Goal: Register for event/course

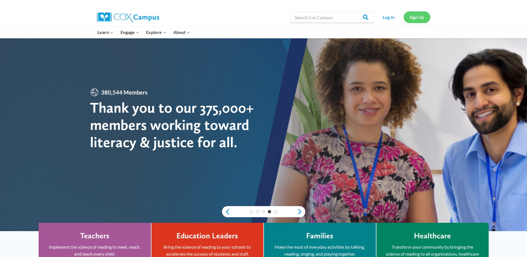
click at [415, 14] on link "Sign Up" at bounding box center [417, 16] width 27 height 11
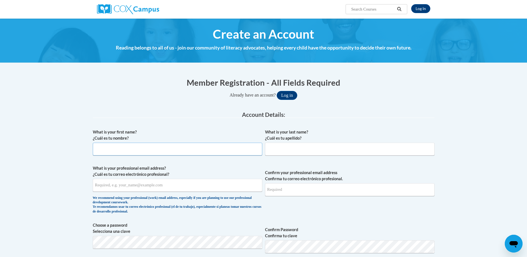
click at [101, 151] on input "What is your first name? ¿Cuál es tu nombre?" at bounding box center [177, 148] width 169 height 13
type input "Susan"
click at [274, 148] on input "What is your last name? ¿Cuál es tu apellido?" at bounding box center [349, 148] width 169 height 13
type input "Veach"
click at [176, 186] on input "What is your professional email address? ¿Cuál es tu correo electrónico profesi…" at bounding box center [177, 185] width 169 height 13
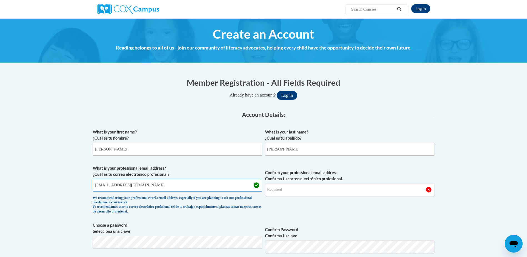
type input "sveach@valleyhealthlink.com"
click at [275, 192] on input "Confirm your professional email address Confirma tu correo electrónico profesio…" at bounding box center [349, 189] width 169 height 13
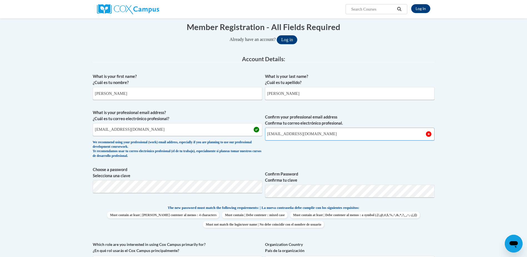
scroll to position [83, 0]
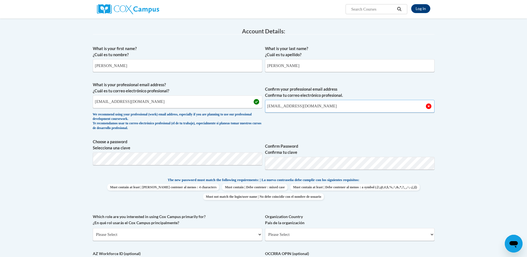
type input "sveach@valleyhealthlink.com"
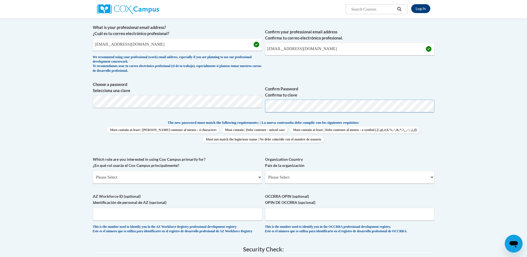
scroll to position [167, 0]
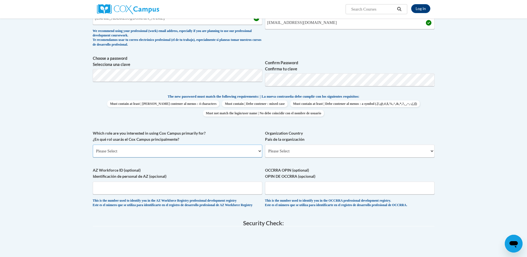
click at [259, 152] on select "Please Select College/University | Colegio/Universidad Community/Nonprofit Part…" at bounding box center [177, 150] width 169 height 13
select select "49058d88-fc43-4af8-93ac-fa8ced758464"
click at [93, 144] on select "Please Select College/University | Colegio/Universidad Community/Nonprofit Part…" at bounding box center [177, 150] width 169 height 13
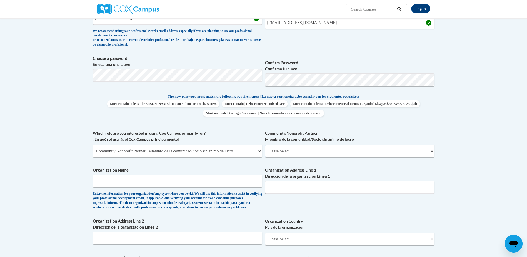
click at [432, 150] on select "Please Select Advocate | Defensor(a) Business/Private Company | Negocio o empre…" at bounding box center [349, 150] width 169 height 13
select select "d0068fd4-34ff-45e9-99e1-70a0b5fa68d7"
click at [265, 144] on select "Please Select Advocate | Defensor(a) Business/Private Company | Negocio o empre…" at bounding box center [349, 150] width 169 height 13
click at [163, 186] on input "Organization Name" at bounding box center [177, 180] width 169 height 13
type input "Valley Health"
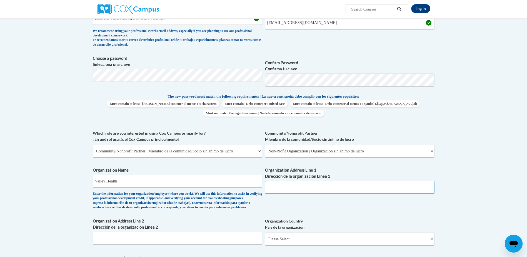
click at [273, 187] on input "Organization Address Line 1 Dirección de la organización Línea 1" at bounding box center [349, 187] width 169 height 13
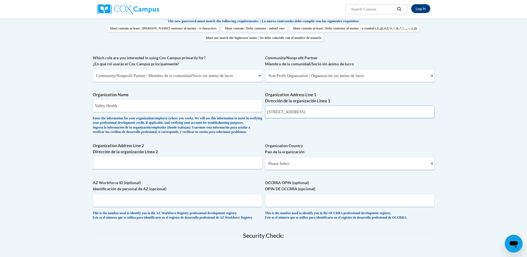
scroll to position [250, 0]
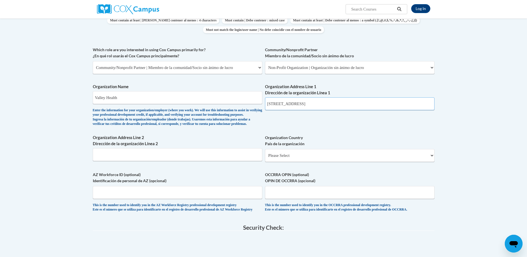
type input "1842 Amherst Street"
click at [431, 162] on select "Please Select United States | Estados Unidos Outside of the United States | Fue…" at bounding box center [349, 155] width 169 height 13
select select "ad49bcad-a171-4b2e-b99c-48b446064914"
click at [265, 158] on select "Please Select United States | Estados Unidos Outside of the United States | Fue…" at bounding box center [349, 155] width 169 height 13
select select
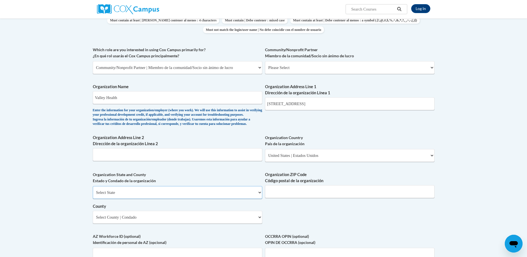
click at [260, 199] on select "Select State Alabama Alaska Arizona Arkansas California Colorado Connecticut De…" at bounding box center [177, 192] width 169 height 13
select select "Virginia"
click at [93, 195] on select "Select State Alabama Alaska Arizona Arkansas California Colorado Connecticut De…" at bounding box center [177, 192] width 169 height 13
click at [259, 223] on select "Select County Accomack Albemarle Alexandria Alleghany Amelia Amherst Appomattox…" at bounding box center [177, 217] width 169 height 13
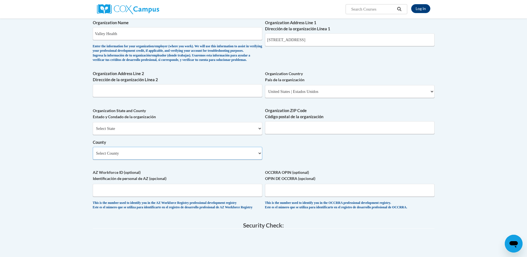
scroll to position [333, 0]
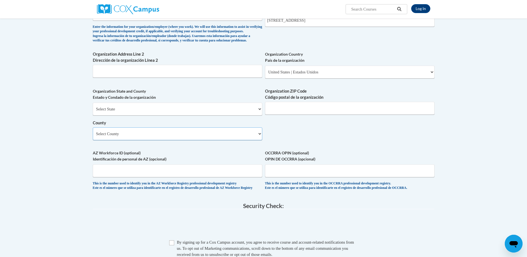
click at [259, 140] on select "Select County Accomack Albemarle Alexandria Alleghany Amelia Amherst Appomattox…" at bounding box center [177, 133] width 169 height 13
select select "Winchester"
click at [93, 136] on select "Select County Accomack Albemarle Alexandria Alleghany Amelia Amherst Appomattox…" at bounding box center [177, 133] width 169 height 13
click at [274, 114] on input "Organization ZIP Code Código postal de la organización" at bounding box center [349, 108] width 169 height 13
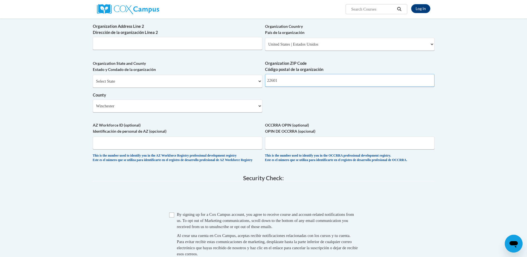
type input "22601"
click at [275, 149] on input "OCCRRA OPIN (optional) OPIN DE OCCRRA (opcional)" at bounding box center [349, 142] width 169 height 13
type input "Epickiosk!"
click at [172, 217] on input "Checkbox" at bounding box center [171, 214] width 5 height 5
checkbox input "true"
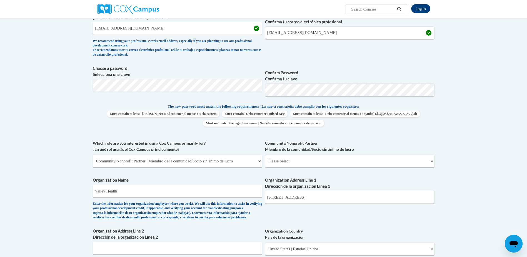
scroll to position [167, 0]
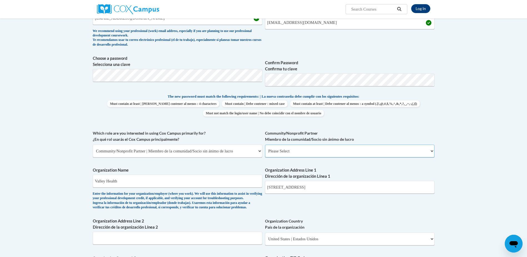
click at [430, 150] on select "Please Select Advocate | Defensor(a) Business/Private Company | Negocio o empre…" at bounding box center [349, 150] width 169 height 13
select select "d0068fd4-34ff-45e9-99e1-70a0b5fa68d7"
click at [265, 144] on select "Please Select Advocate | Defensor(a) Business/Private Company | Negocio o empre…" at bounding box center [349, 150] width 169 height 13
select select "null"
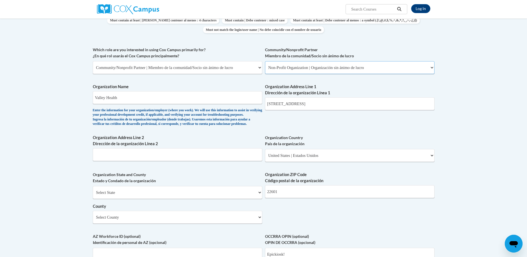
scroll to position [278, 0]
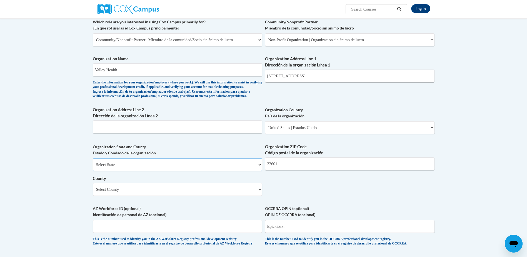
click at [258, 171] on select "Select State Alabama Alaska Arizona Arkansas California Colorado Connecticut De…" at bounding box center [177, 164] width 169 height 13
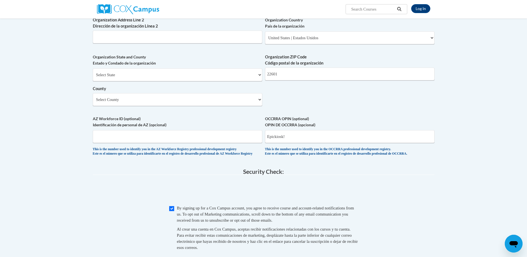
scroll to position [363, 0]
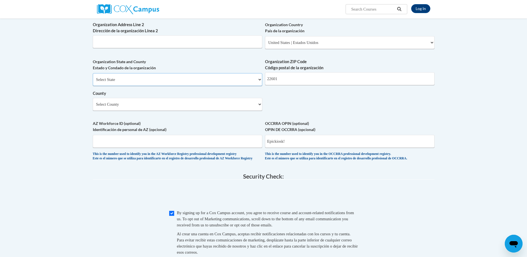
click at [260, 86] on select "Select State Alabama Alaska Arizona Arkansas California Colorado Connecticut De…" at bounding box center [177, 79] width 169 height 13
select select "Virginia"
click at [93, 82] on select "Select State Alabama Alaska Arizona Arkansas California Colorado Connecticut De…" at bounding box center [177, 79] width 169 height 13
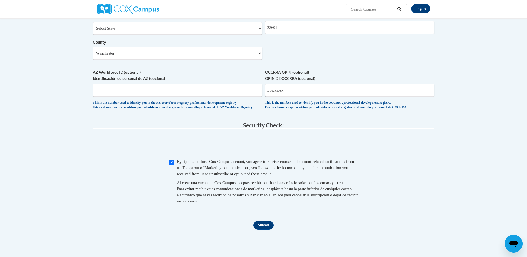
scroll to position [418, 0]
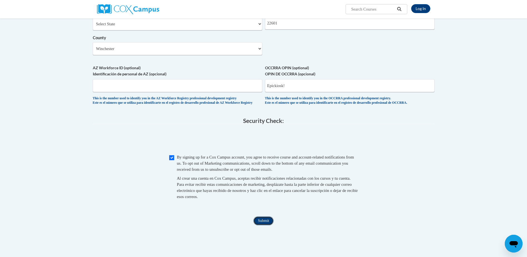
click at [261, 225] on input "Submit" at bounding box center [263, 220] width 20 height 9
type input "E"
click at [265, 225] on input "Submit" at bounding box center [263, 220] width 20 height 9
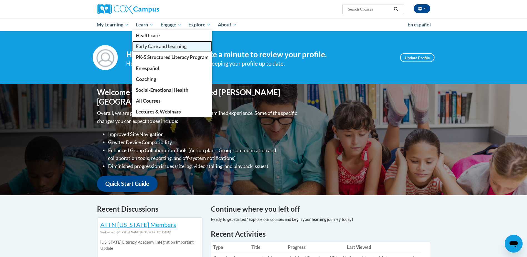
click at [156, 46] on span "Early Care and Learning" at bounding box center [161, 46] width 51 height 6
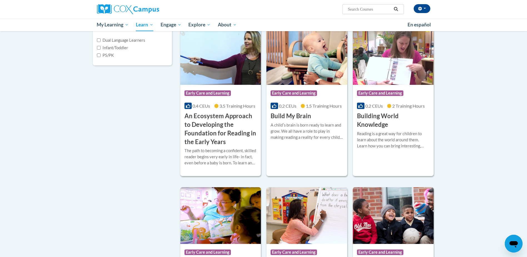
scroll to position [139, 0]
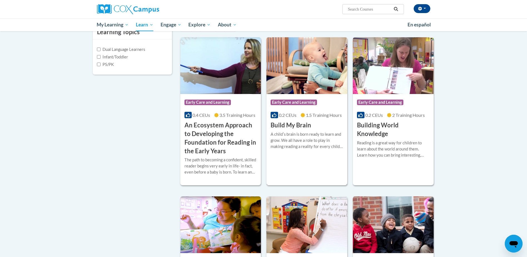
click at [287, 105] on span "Early Care and Learning" at bounding box center [294, 102] width 48 height 7
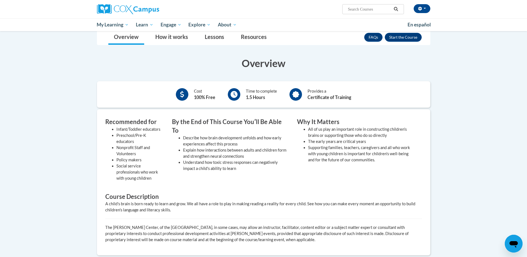
scroll to position [56, 0]
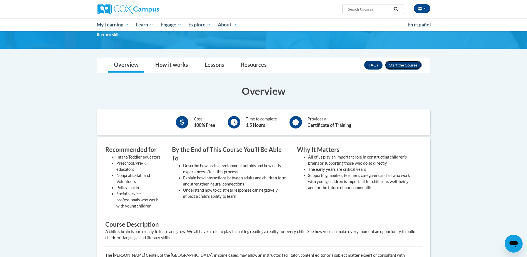
click at [404, 62] on button "Enroll" at bounding box center [403, 65] width 37 height 9
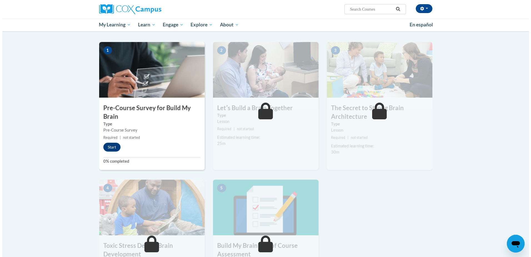
scroll to position [56, 0]
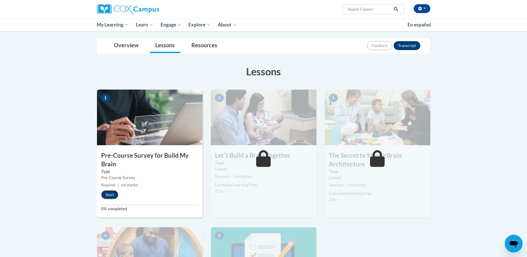
click at [107, 192] on button "Start" at bounding box center [109, 194] width 17 height 9
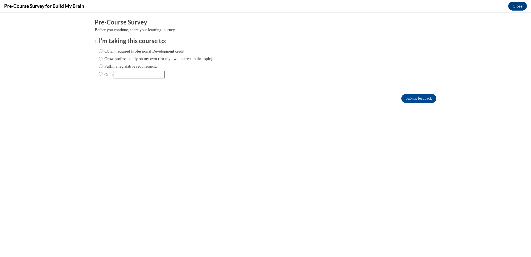
scroll to position [0, 0]
click at [99, 51] on input "Obtain required Professional Development credit." at bounding box center [101, 51] width 4 height 6
radio input "true"
click at [411, 97] on input "Submit feedback" at bounding box center [418, 98] width 35 height 9
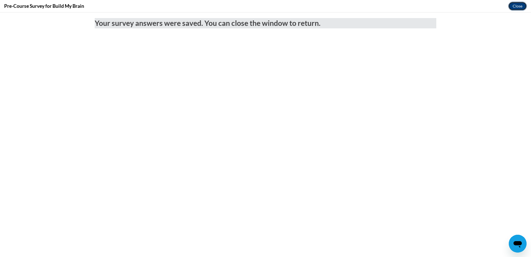
click at [517, 4] on button "Close" at bounding box center [517, 6] width 19 height 9
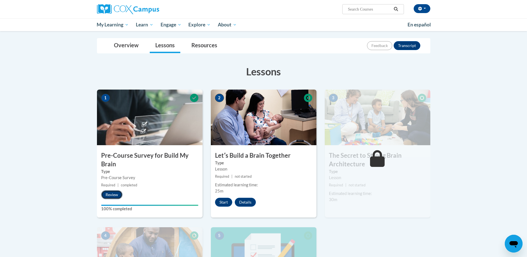
click at [111, 194] on button "Review" at bounding box center [111, 194] width 21 height 9
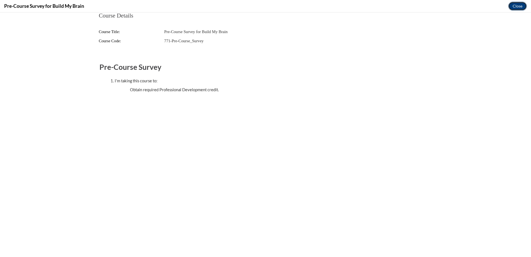
click at [520, 4] on button "Close" at bounding box center [517, 6] width 19 height 9
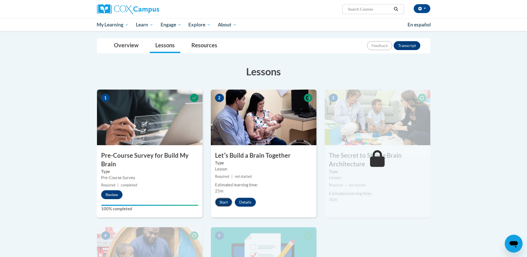
click at [223, 203] on button "Start" at bounding box center [223, 201] width 17 height 9
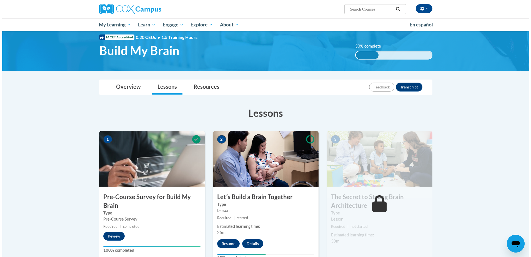
scroll to position [28, 0]
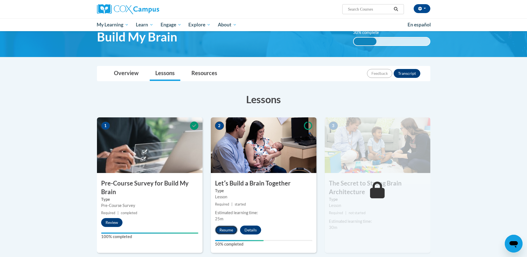
click at [222, 228] on button "Resume" at bounding box center [226, 229] width 22 height 9
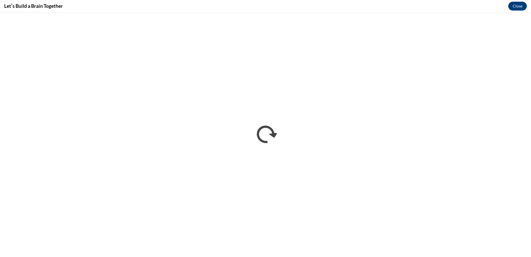
scroll to position [0, 0]
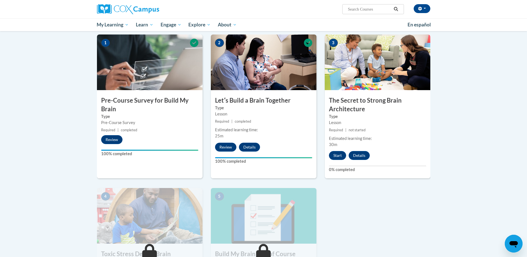
scroll to position [111, 0]
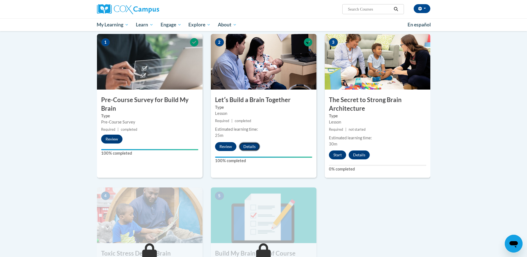
click at [250, 147] on button "Details" at bounding box center [249, 146] width 21 height 9
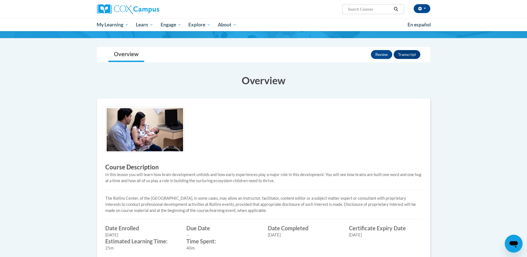
scroll to position [28, 0]
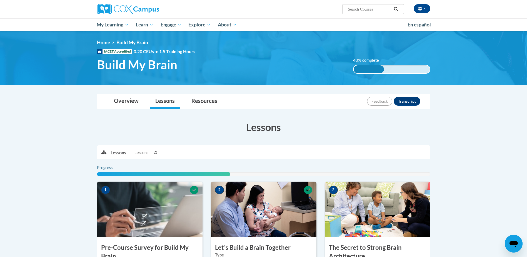
scroll to position [111, 0]
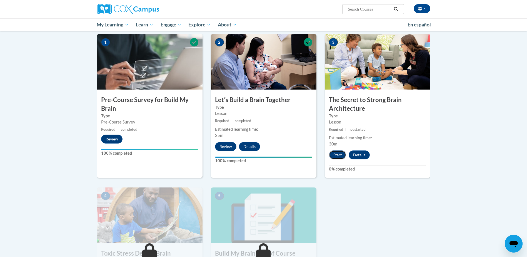
click at [333, 154] on button "Start" at bounding box center [337, 154] width 17 height 9
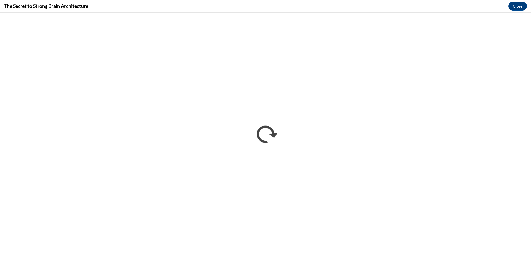
scroll to position [0, 0]
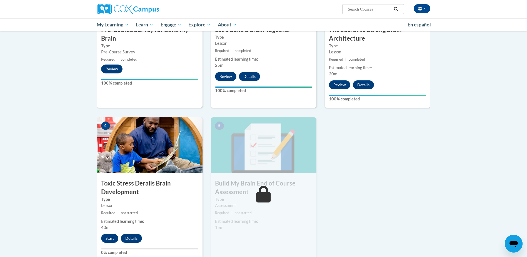
scroll to position [194, 0]
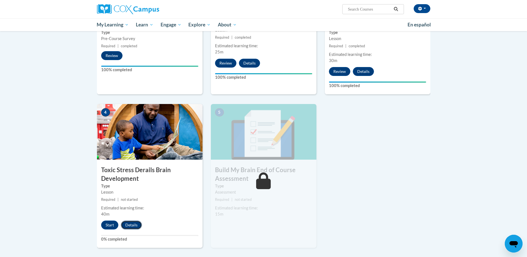
click at [131, 222] on button "Details" at bounding box center [131, 224] width 21 height 9
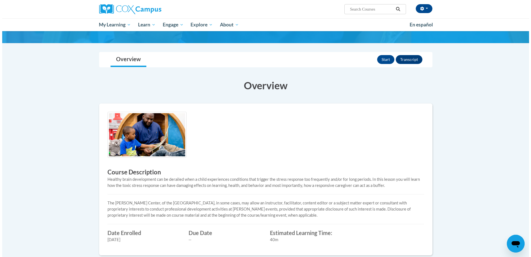
scroll to position [56, 0]
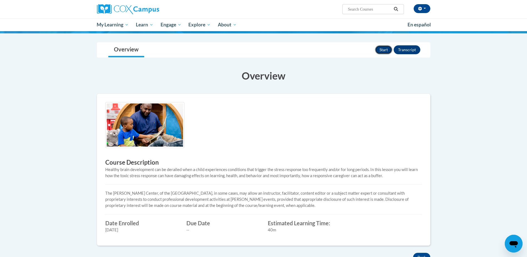
click at [382, 47] on button "Start" at bounding box center [383, 49] width 17 height 9
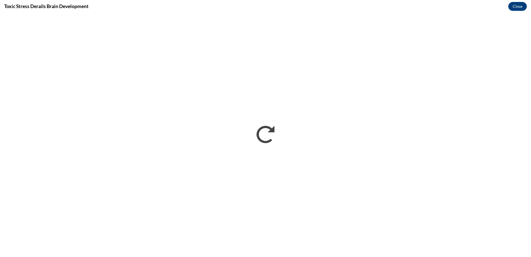
scroll to position [0, 0]
